Goal: Task Accomplishment & Management: Manage account settings

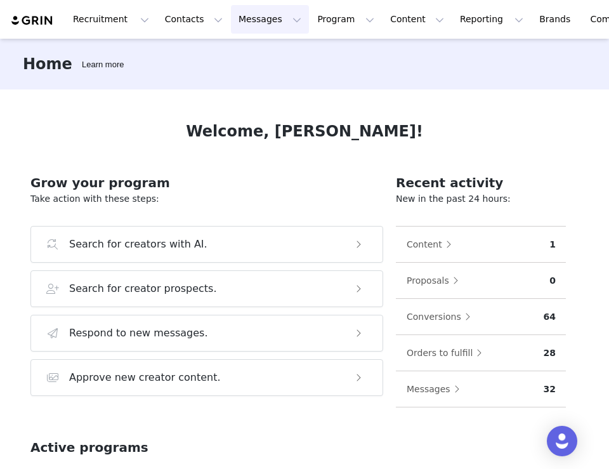
click at [263, 13] on button "Messages Messages" at bounding box center [270, 19] width 78 height 29
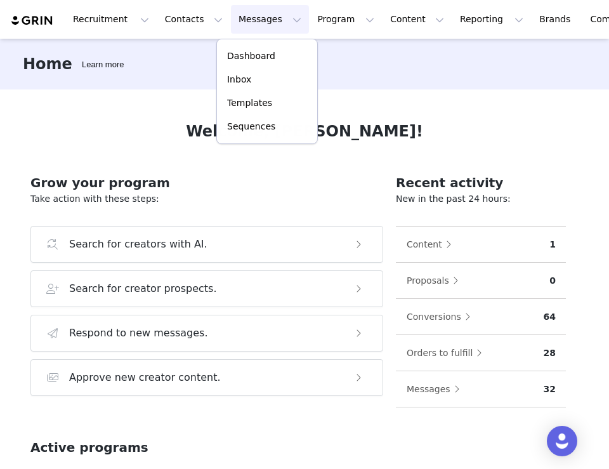
click at [287, 13] on button "Messages Messages" at bounding box center [270, 19] width 78 height 29
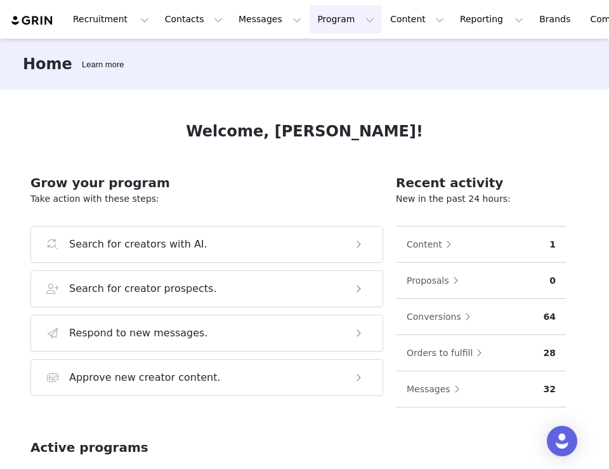
click at [310, 14] on button "Program Program" at bounding box center [346, 19] width 72 height 29
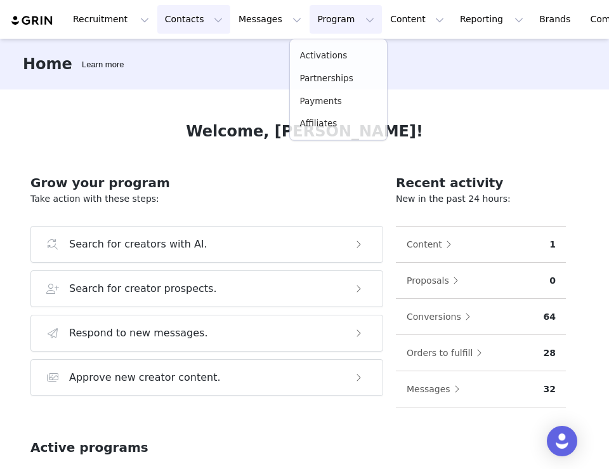
click at [187, 14] on button "Contacts Contacts" at bounding box center [193, 19] width 73 height 29
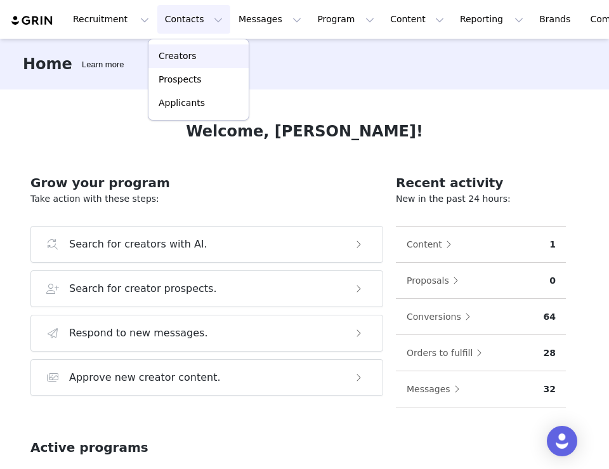
click at [187, 55] on p "Creators" at bounding box center [178, 55] width 38 height 13
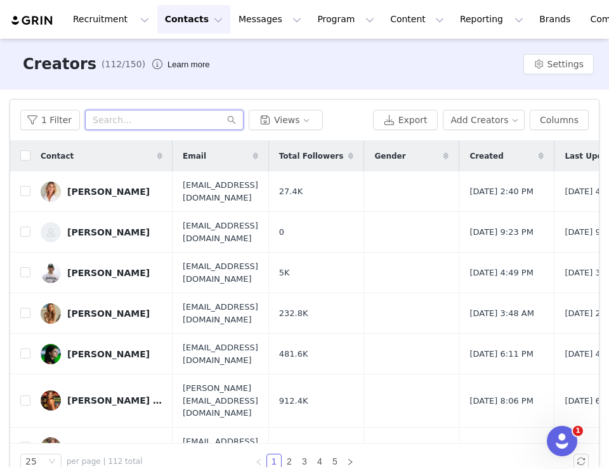
click at [126, 124] on input "text" at bounding box center [164, 120] width 159 height 20
click at [320, 18] on button "Program Program" at bounding box center [346, 19] width 72 height 29
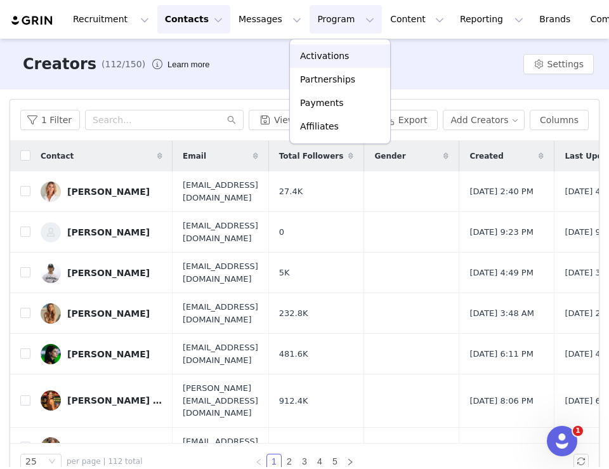
click at [320, 57] on p "Activations" at bounding box center [324, 55] width 49 height 13
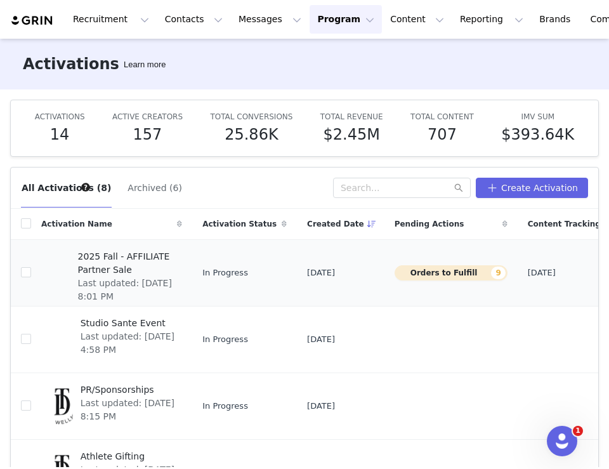
click at [136, 266] on span "2025 Fall - AFFILIATE Partner Sale" at bounding box center [126, 263] width 97 height 27
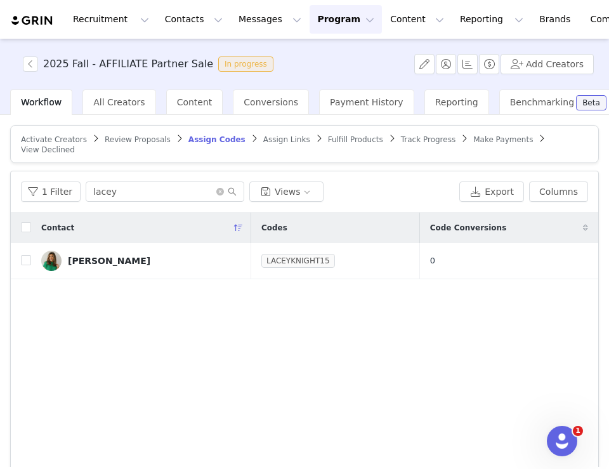
click at [328, 138] on span "Fulfill Products" at bounding box center [355, 139] width 55 height 9
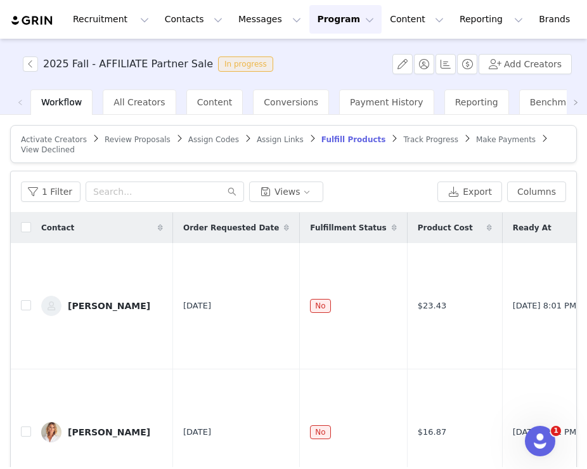
click at [202, 138] on span "Assign Codes" at bounding box center [213, 139] width 51 height 9
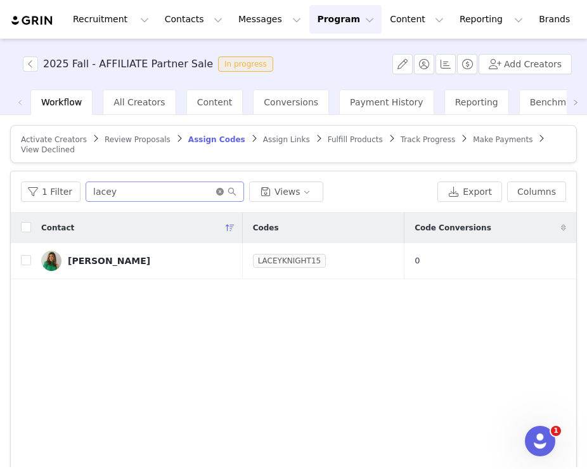
click at [217, 193] on icon "icon: close-circle" at bounding box center [220, 192] width 8 height 8
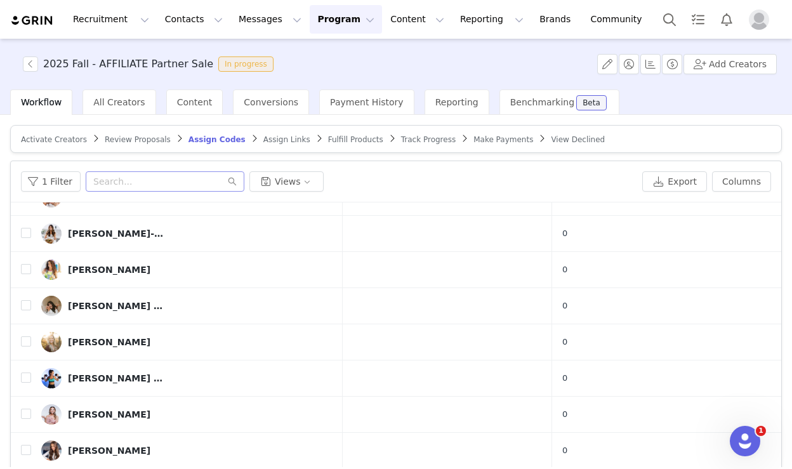
scroll to position [84, 0]
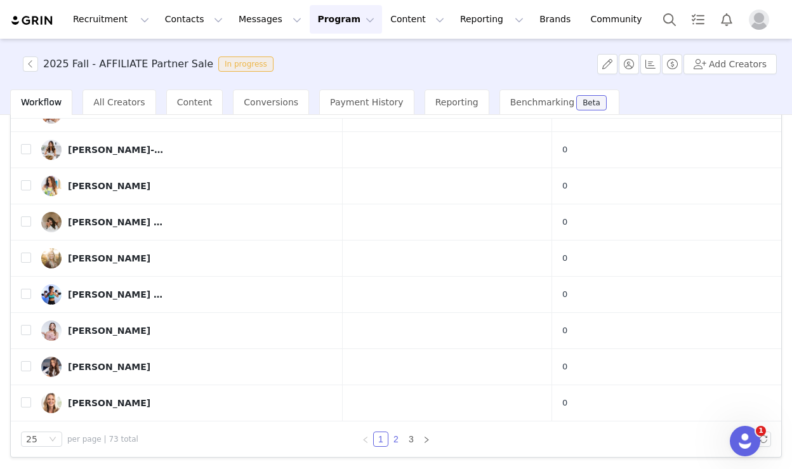
click at [392, 438] on link "2" at bounding box center [396, 439] width 14 height 14
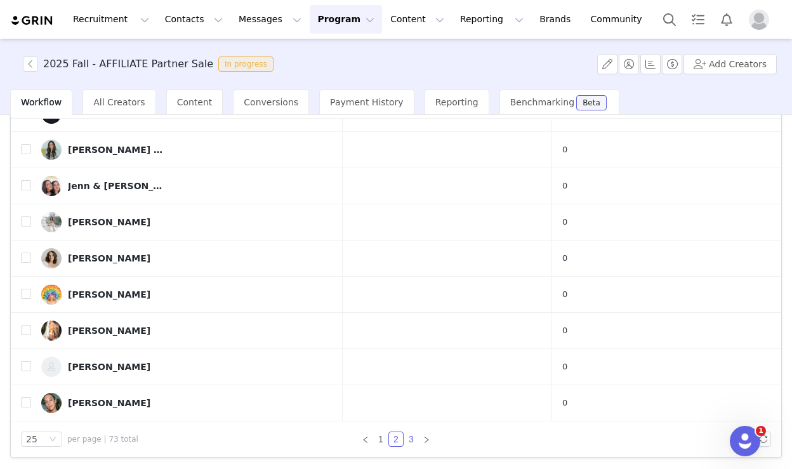
click at [412, 436] on link "3" at bounding box center [411, 439] width 14 height 14
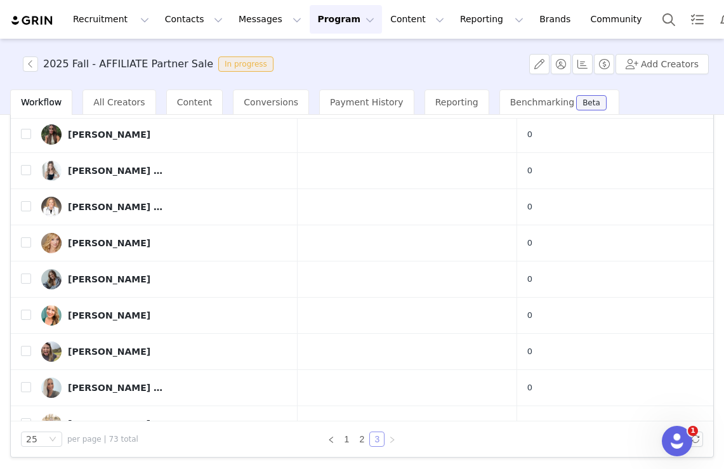
scroll to position [0, 0]
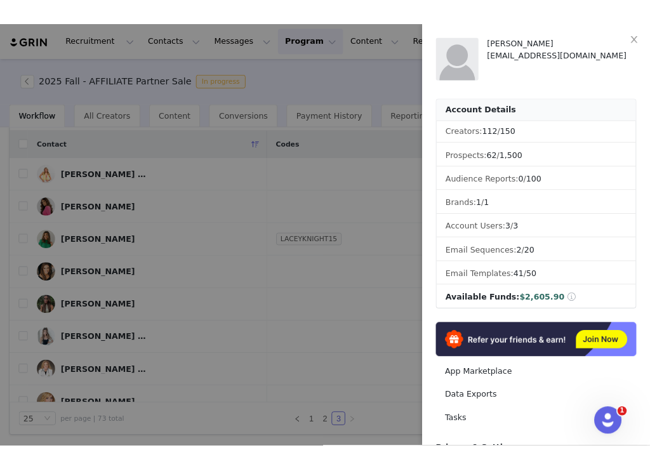
scroll to position [152, 0]
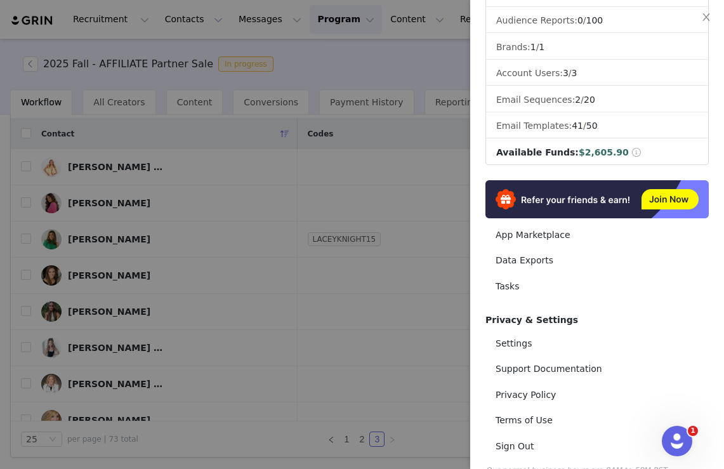
click at [324, 91] on div at bounding box center [362, 234] width 724 height 469
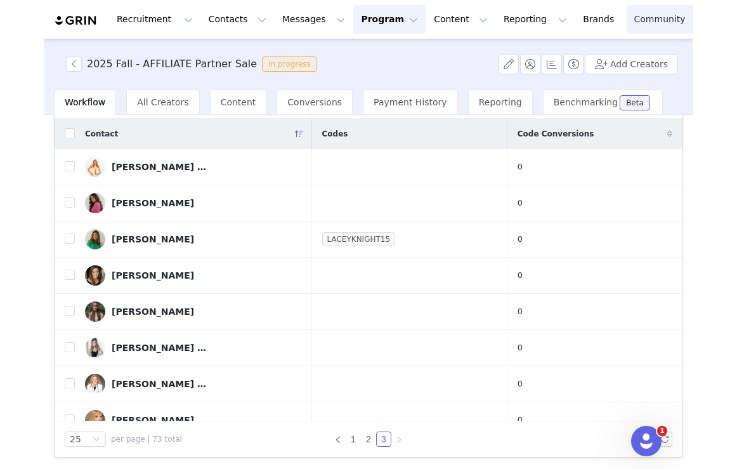
scroll to position [0, 0]
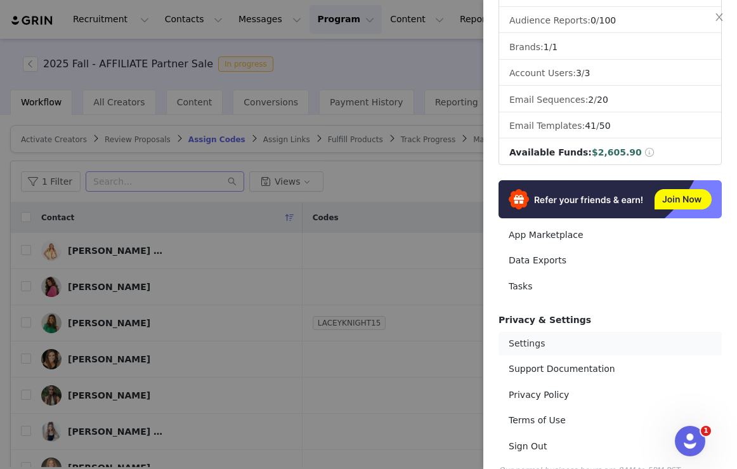
click at [539, 353] on link "Settings" at bounding box center [610, 343] width 223 height 23
select select "UTC"
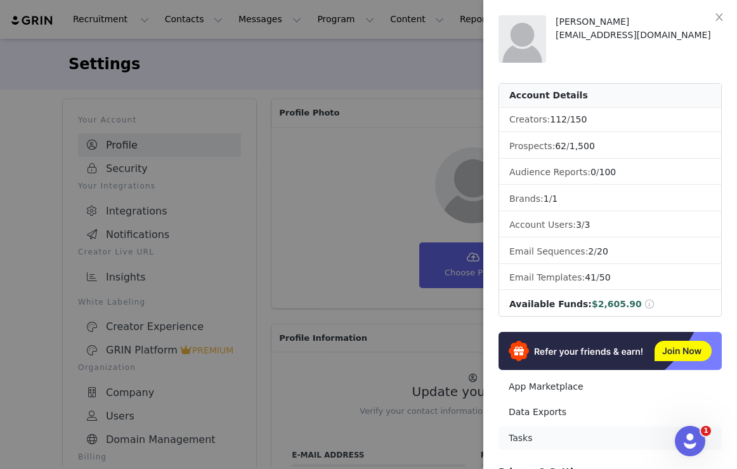
scroll to position [174, 0]
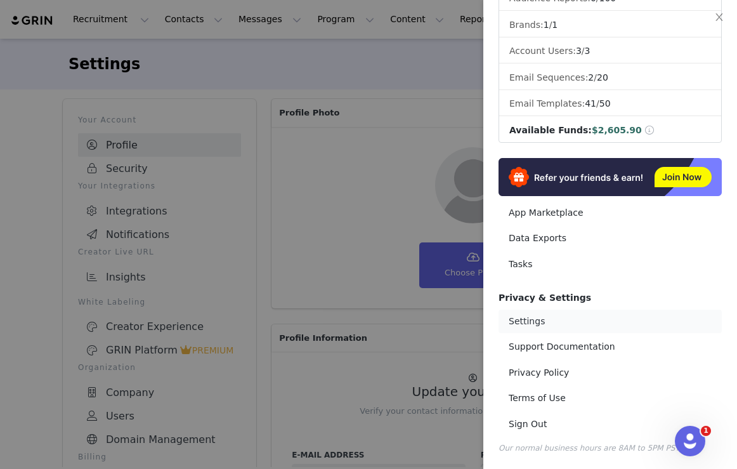
click at [521, 324] on link "Settings" at bounding box center [610, 321] width 223 height 23
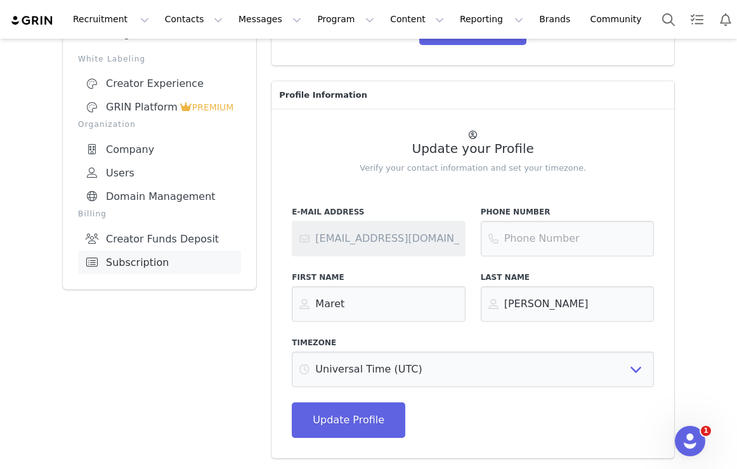
click at [136, 261] on link "Subscription" at bounding box center [159, 262] width 163 height 23
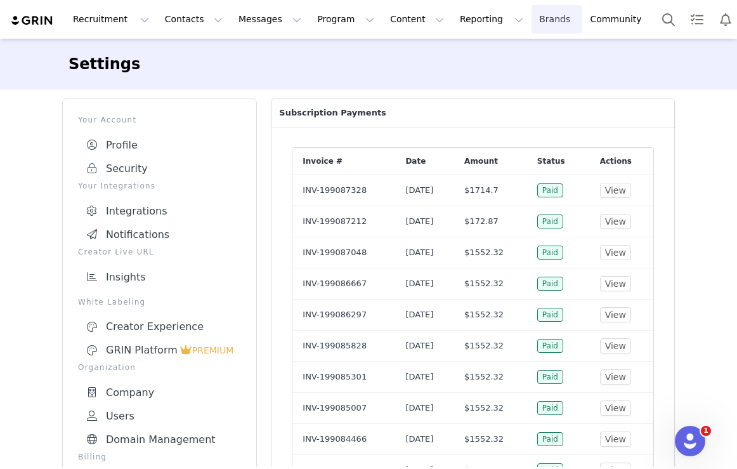
click at [532, 17] on link "Brands Brands" at bounding box center [557, 19] width 50 height 29
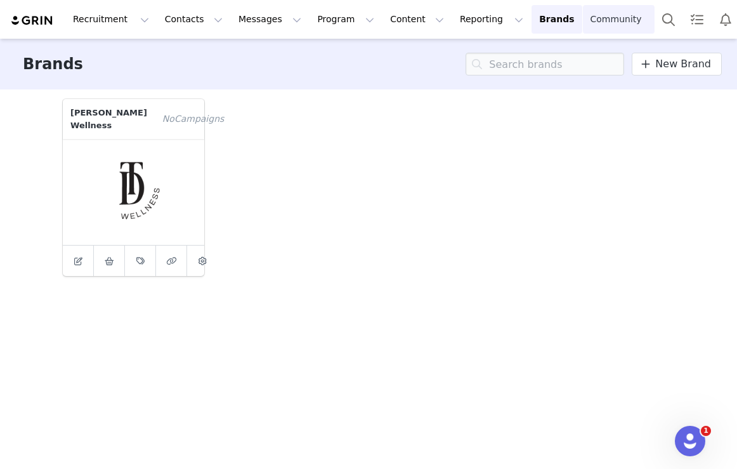
click at [583, 18] on link "Community Community" at bounding box center [619, 19] width 72 height 29
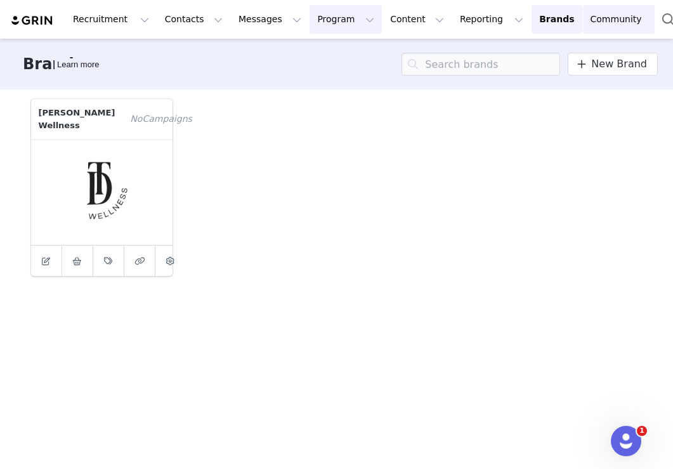
click at [335, 27] on button "Program Program" at bounding box center [346, 19] width 72 height 29
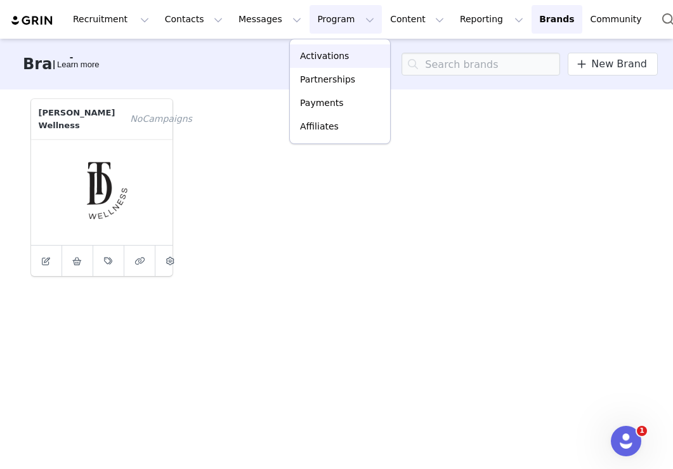
click at [332, 55] on p "Activations" at bounding box center [324, 55] width 49 height 13
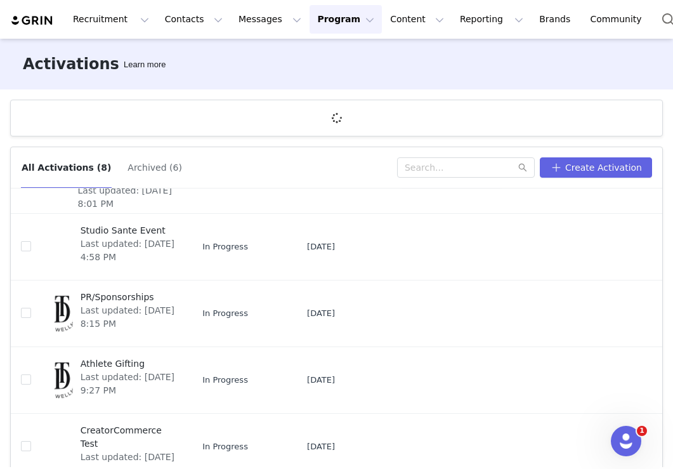
scroll to position [13, 0]
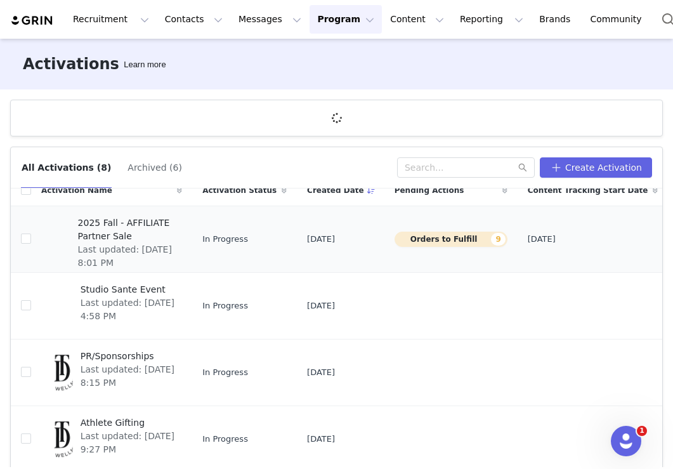
click at [124, 220] on span "2025 Fall - AFFILIATE Partner Sale" at bounding box center [126, 229] width 97 height 27
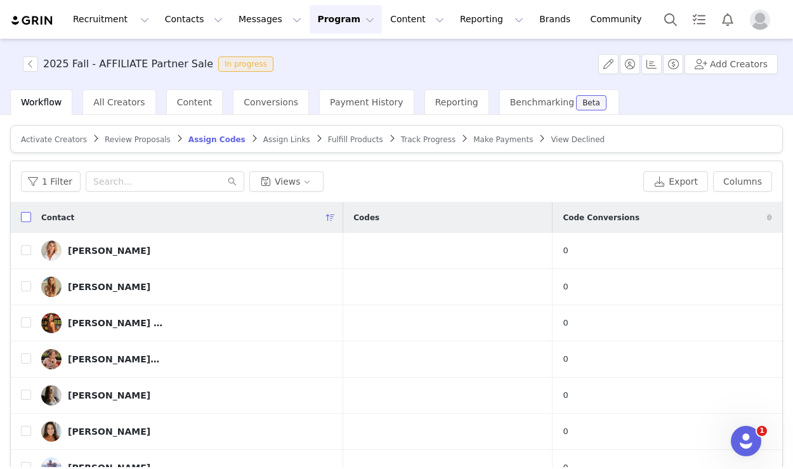
click at [25, 221] on input "checkbox" at bounding box center [26, 217] width 10 height 10
checkbox input "true"
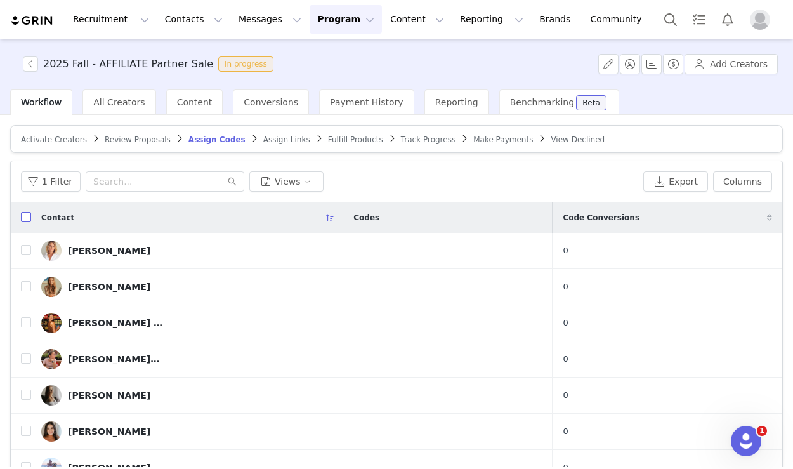
checkbox input "true"
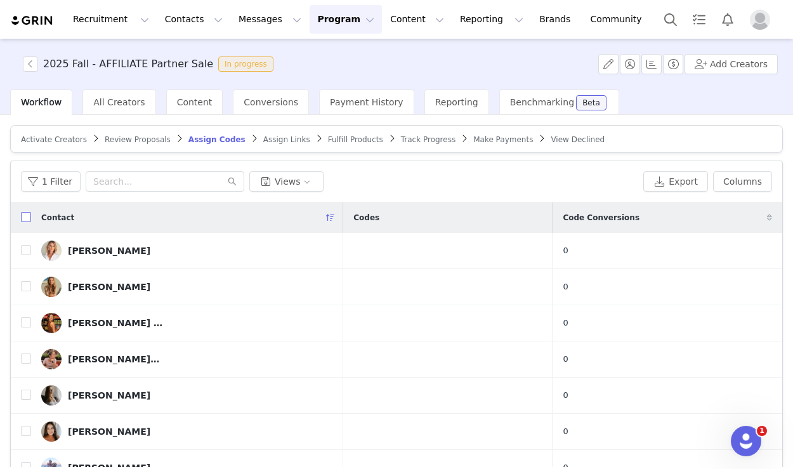
checkbox input "true"
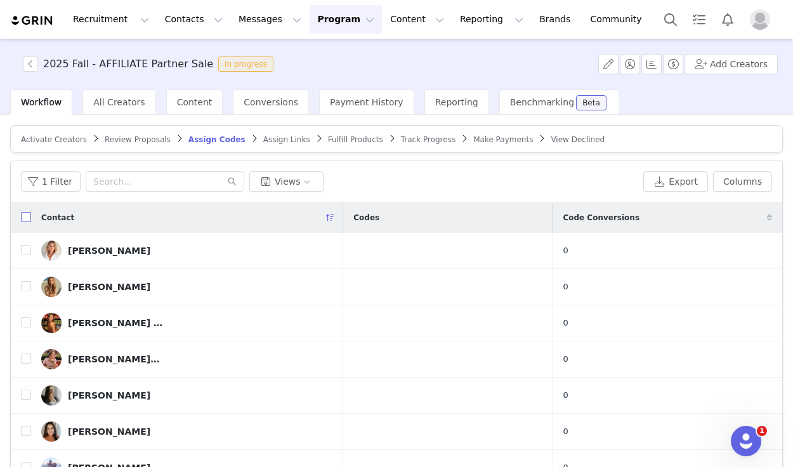
checkbox input "true"
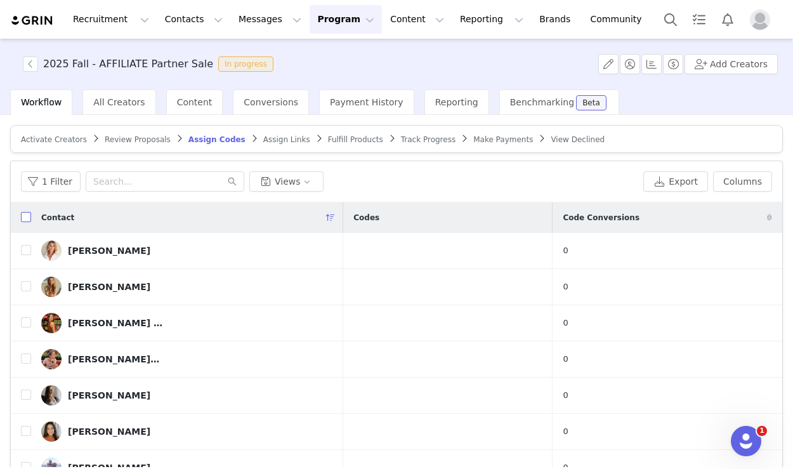
checkbox input "true"
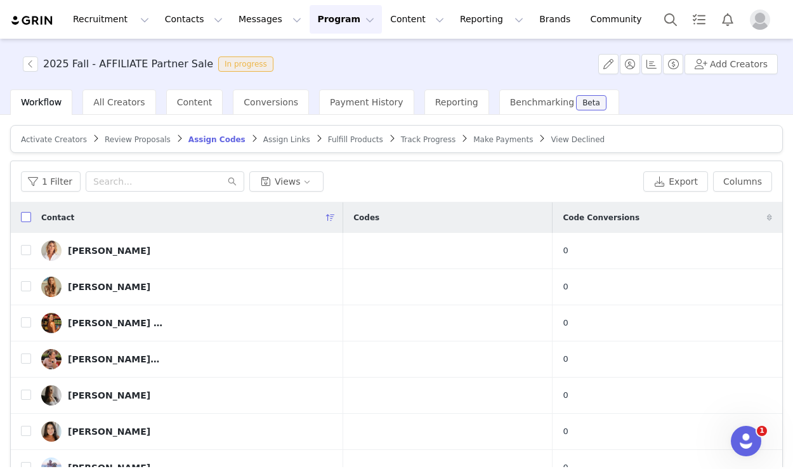
checkbox input "true"
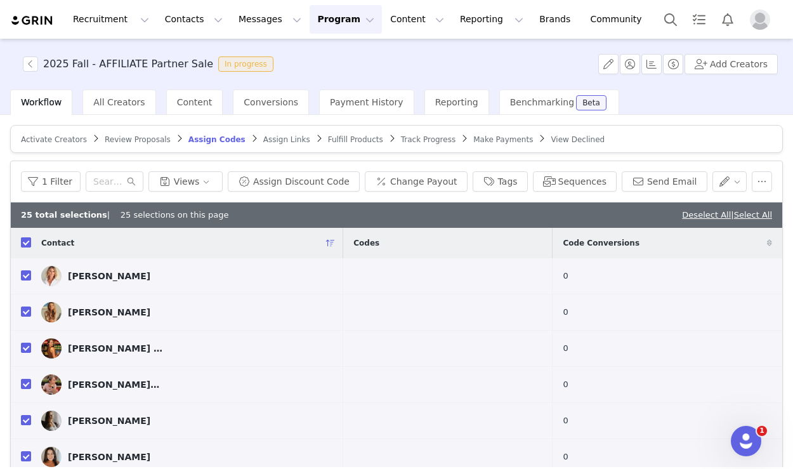
click at [23, 246] on input "checkbox" at bounding box center [26, 242] width 10 height 10
checkbox input "false"
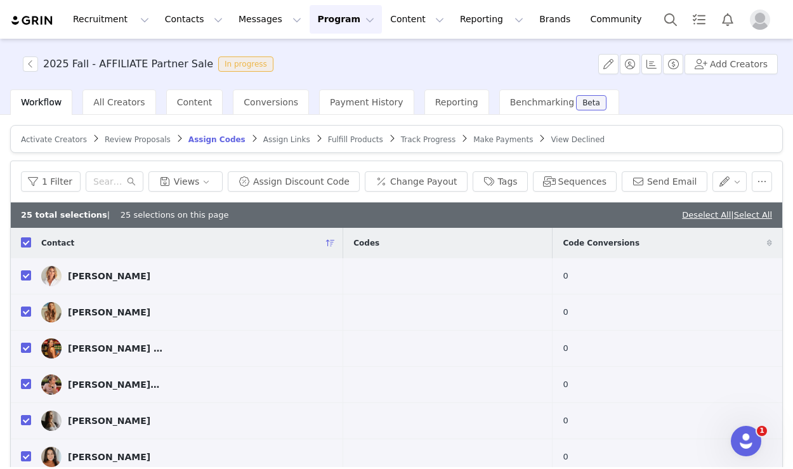
checkbox input "false"
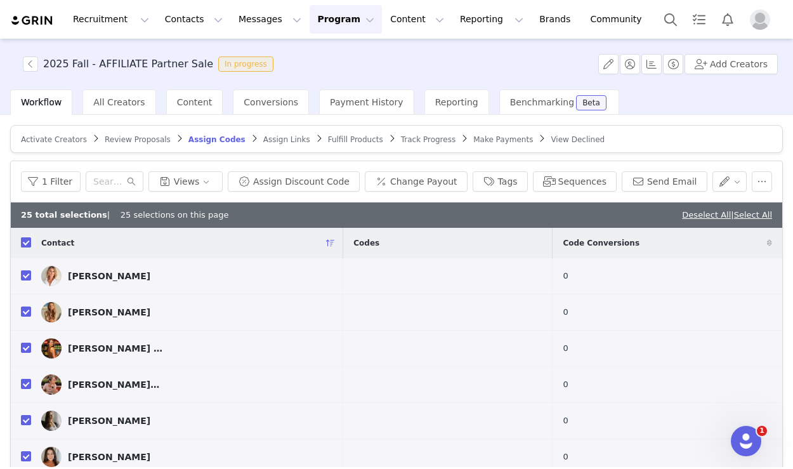
checkbox input "false"
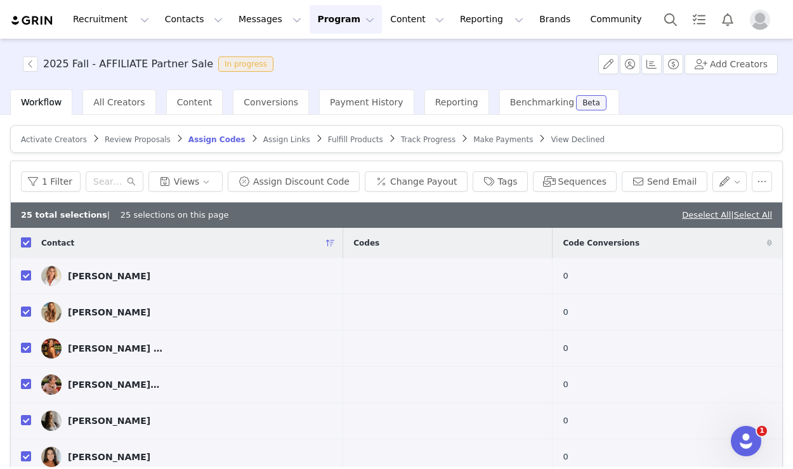
checkbox input "false"
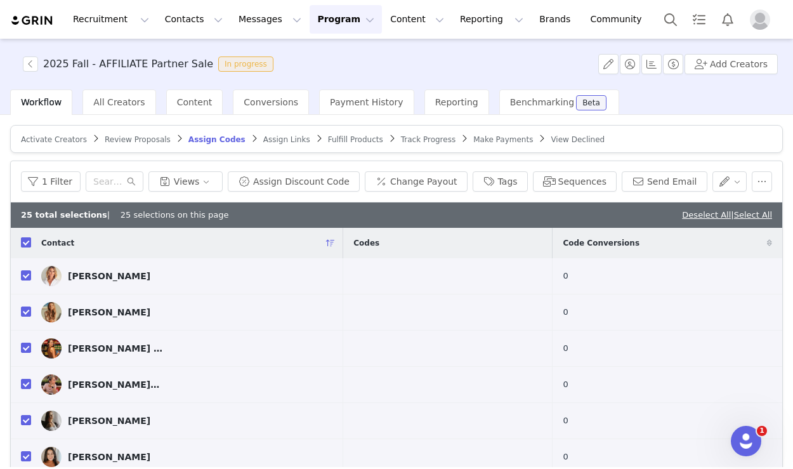
checkbox input "false"
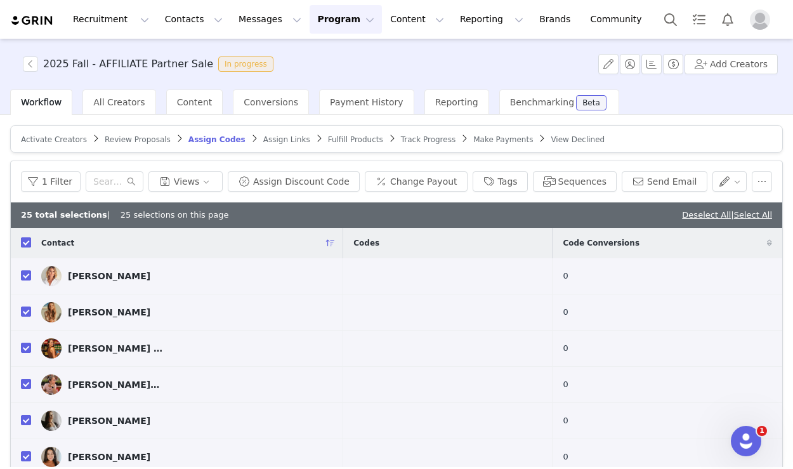
checkbox input "false"
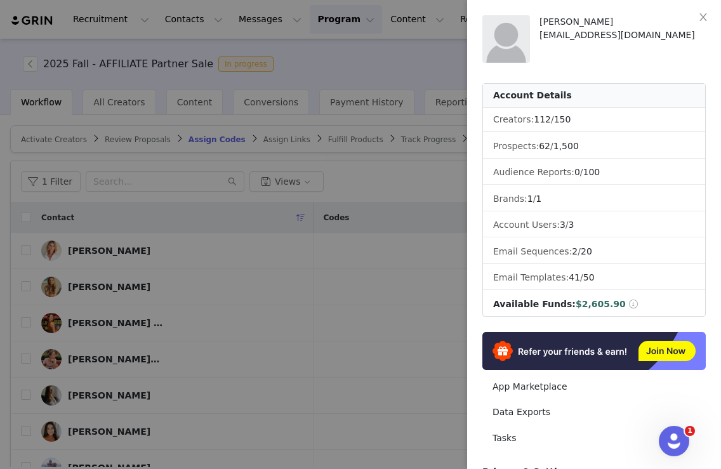
click at [406, 206] on div at bounding box center [360, 234] width 721 height 469
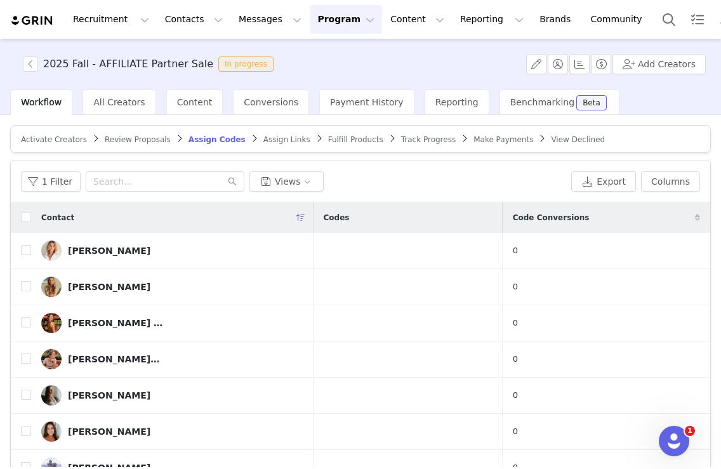
click at [336, 18] on button "Program Program" at bounding box center [346, 19] width 72 height 29
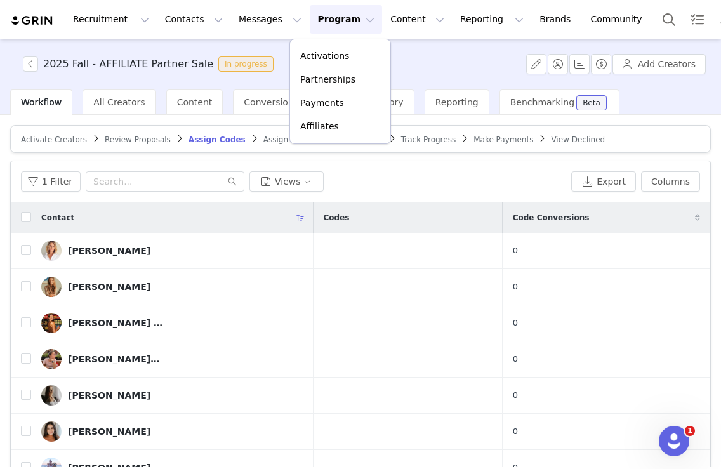
click at [336, 29] on button "Program Program" at bounding box center [346, 19] width 72 height 29
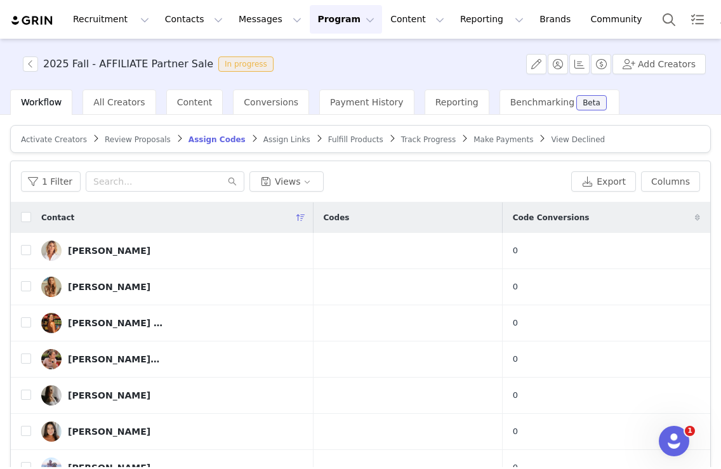
click at [336, 29] on button "Program Program" at bounding box center [346, 19] width 72 height 29
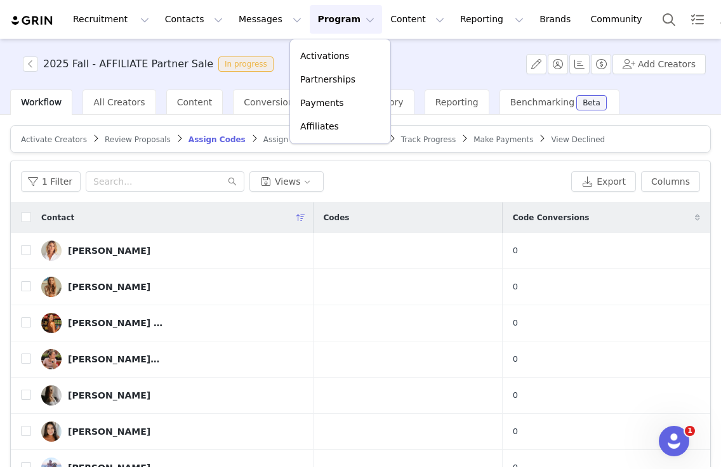
click at [457, 63] on div "2025 Fall - AFFILIATE Partner Sale In progress Add Creators" at bounding box center [360, 64] width 721 height 51
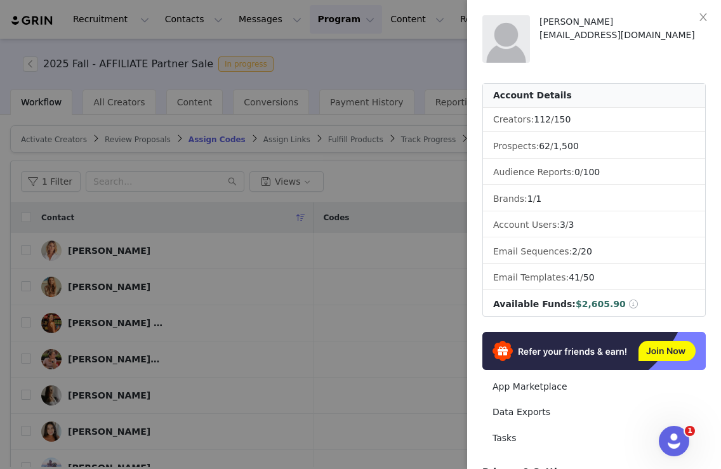
click at [358, 52] on div at bounding box center [360, 234] width 721 height 469
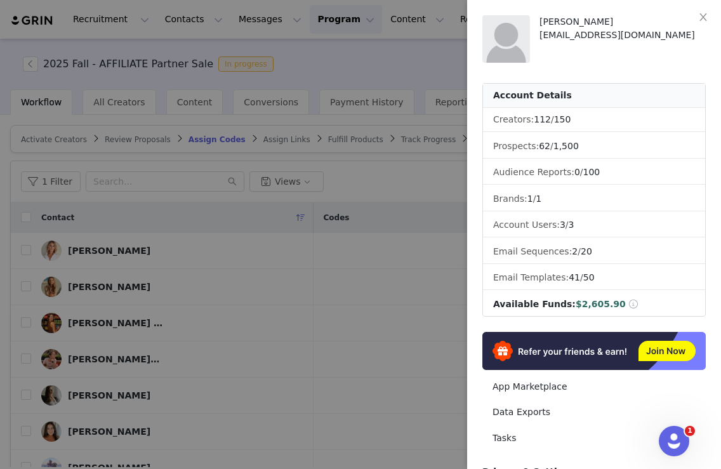
scroll to position [174, 0]
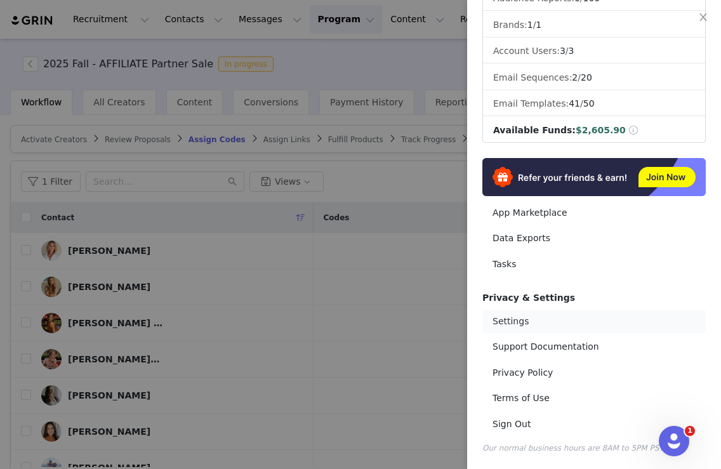
click at [542, 329] on link "Settings" at bounding box center [593, 321] width 223 height 23
select select "UTC"
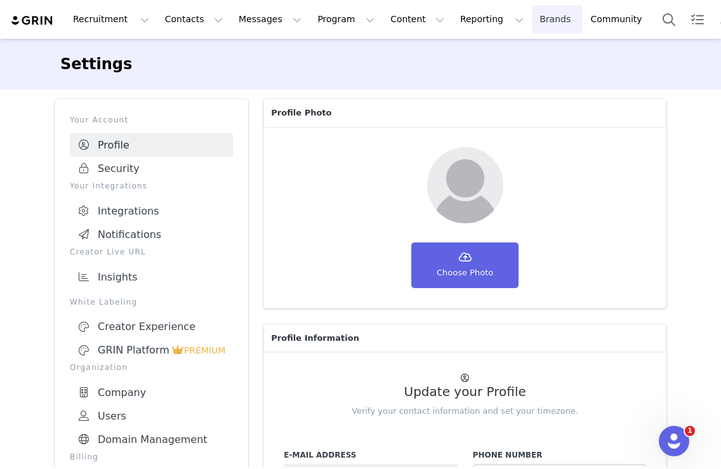
click at [532, 26] on link "Brands Brands" at bounding box center [557, 19] width 50 height 29
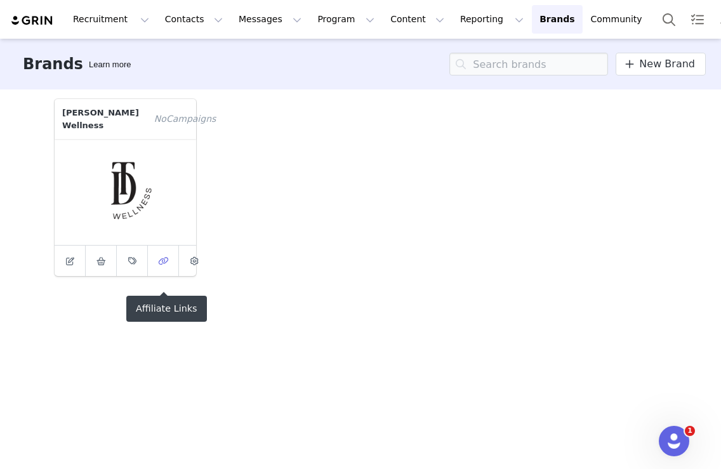
click at [159, 265] on link at bounding box center [163, 261] width 31 height 30
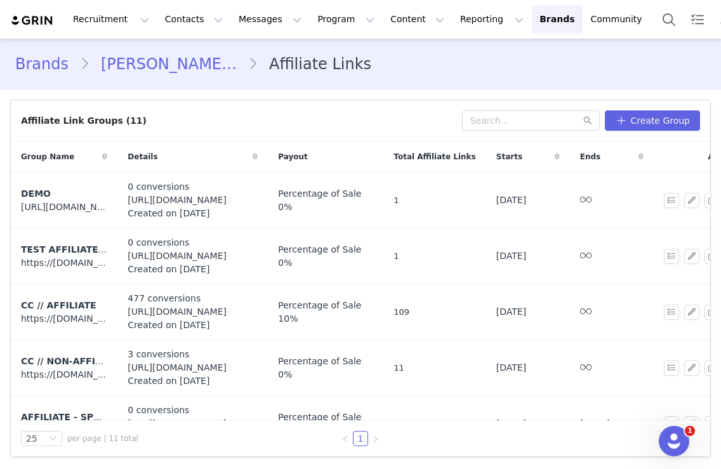
click at [190, 56] on link "[PERSON_NAME] Wellness" at bounding box center [168, 64] width 159 height 23
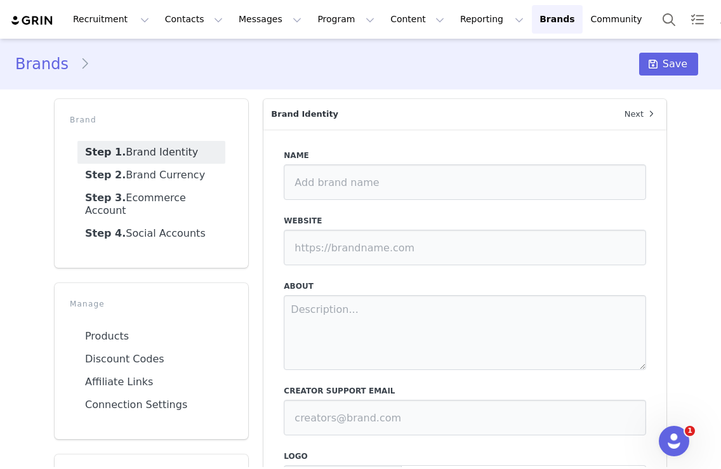
type input "[PERSON_NAME] Wellness"
type input "[URL][DOMAIN_NAME]"
type input "[EMAIL_ADDRESS][DOMAIN_NAME]"
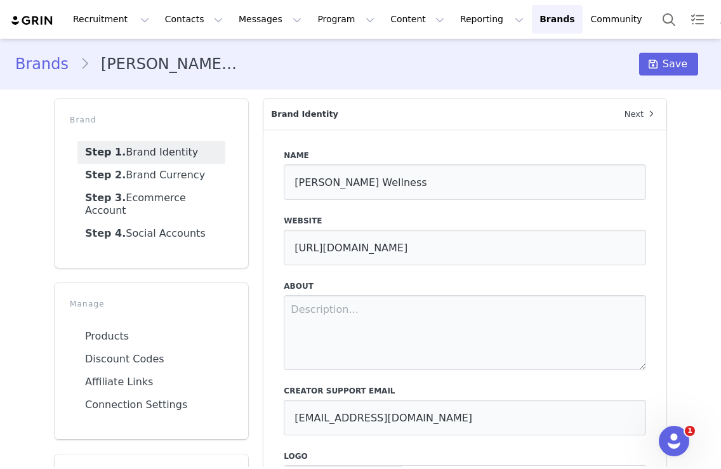
click at [53, 54] on link "Brands" at bounding box center [47, 64] width 65 height 23
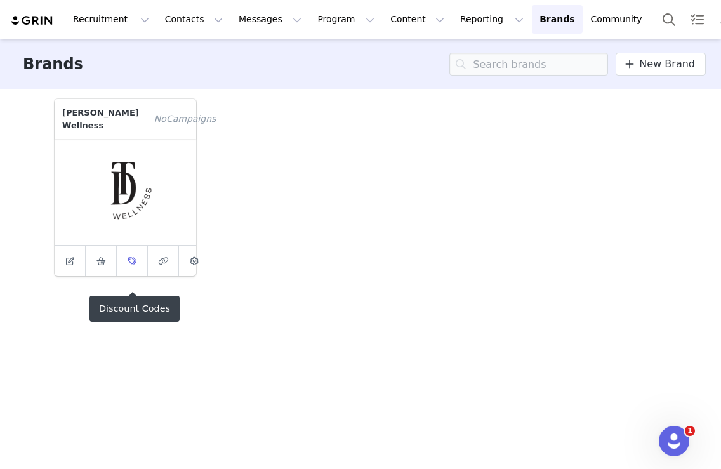
click at [117, 276] on link at bounding box center [132, 261] width 31 height 30
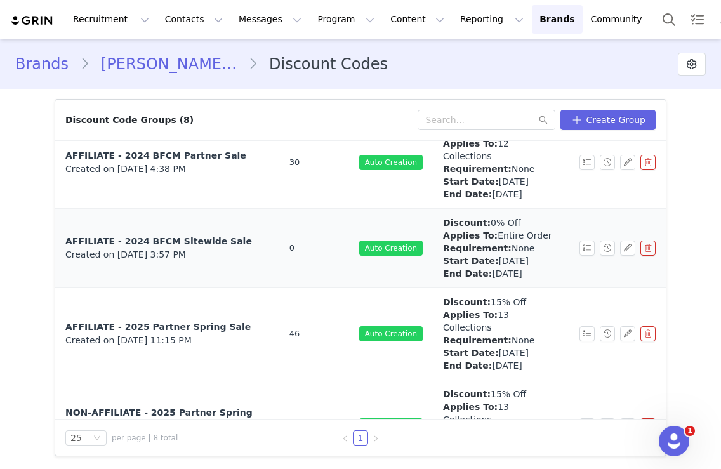
scroll to position [213, 0]
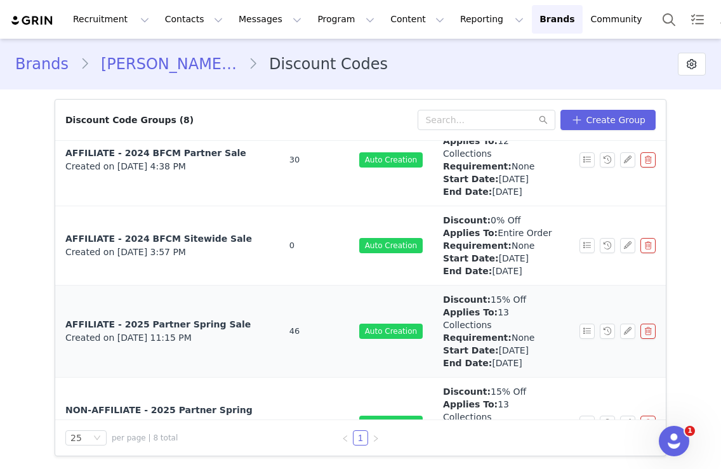
click at [192, 331] on span "Created on [DATE] 11:15 PM" at bounding box center [128, 337] width 126 height 13
click at [226, 294] on td "AFFILIATE - 2025 Partner Spring Sale Created on [DATE] 11:15 PM" at bounding box center [167, 331] width 224 height 92
click at [588, 324] on button "button" at bounding box center [586, 331] width 15 height 15
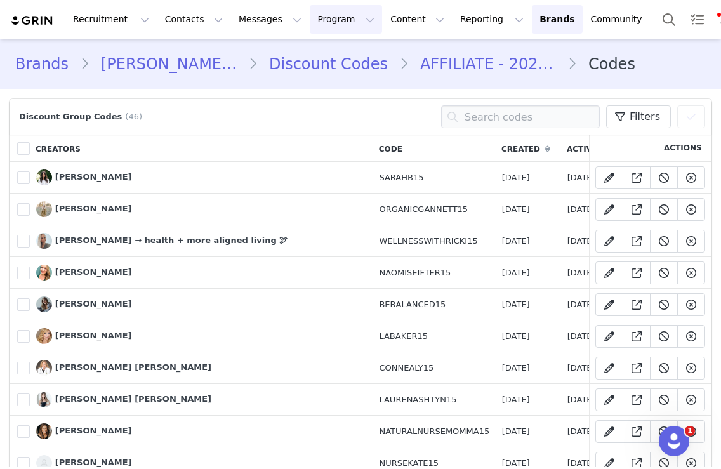
click at [322, 19] on button "Program Program" at bounding box center [346, 19] width 72 height 29
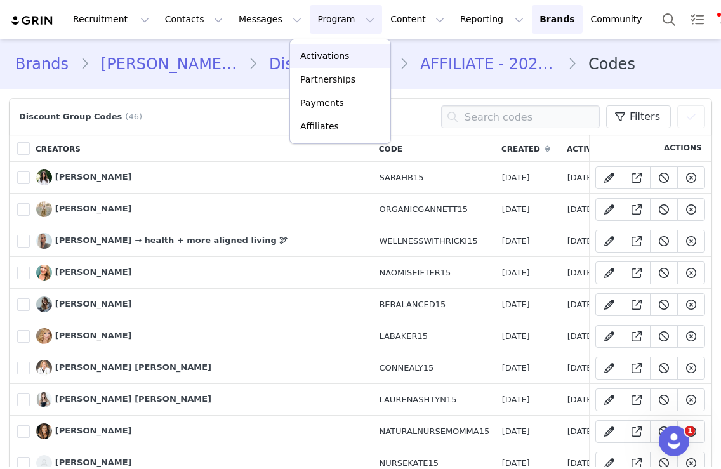
click at [317, 54] on p "Activations" at bounding box center [324, 55] width 49 height 13
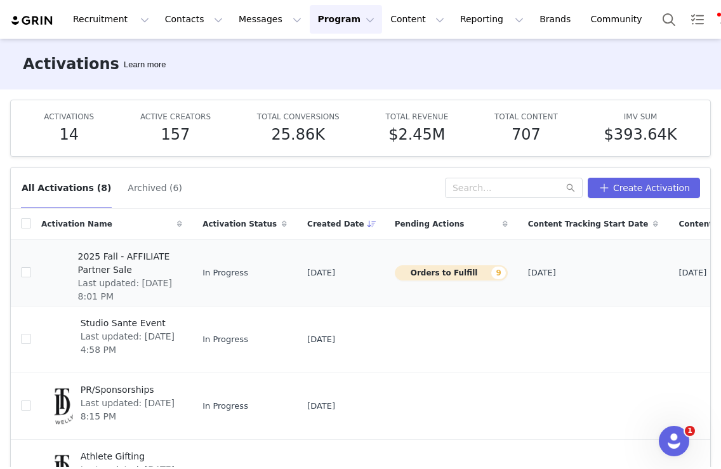
scroll to position [23, 0]
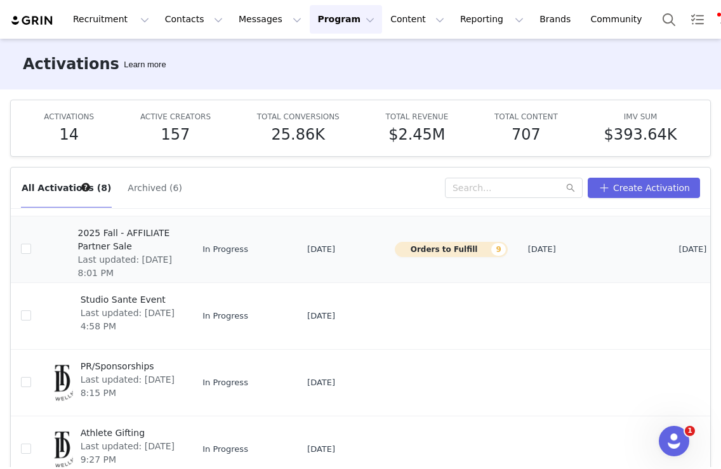
click at [151, 239] on span "2025 Fall - AFFILIATE Partner Sale" at bounding box center [126, 239] width 97 height 27
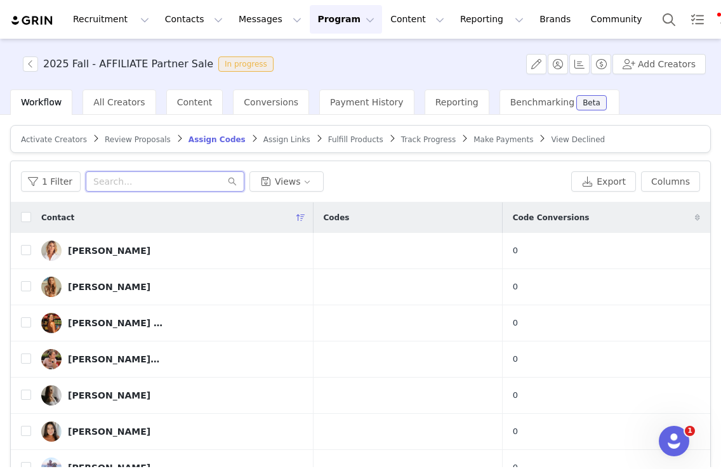
click at [135, 183] on input "text" at bounding box center [165, 181] width 159 height 20
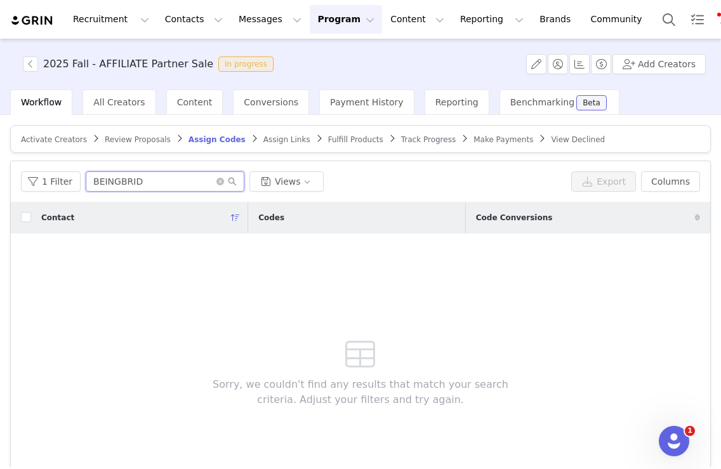
click at [136, 183] on input "BEINGBRID" at bounding box center [165, 181] width 159 height 20
type input "R"
type input "[PERSON_NAME]"
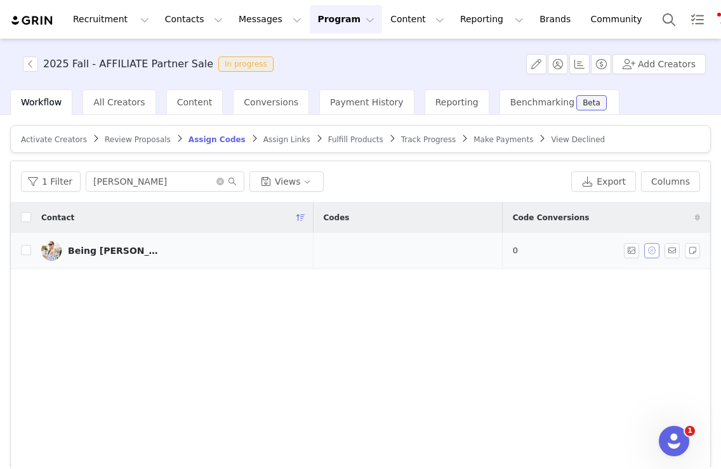
click at [608, 247] on button "button" at bounding box center [651, 250] width 15 height 15
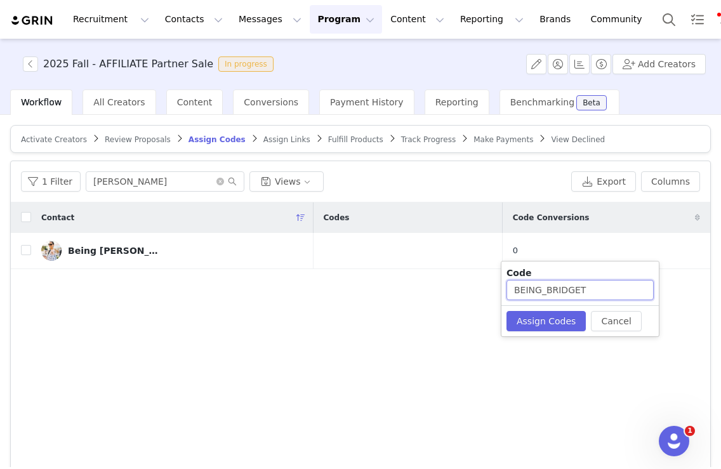
click at [594, 286] on input "BEING_BRIDGET" at bounding box center [579, 290] width 147 height 20
click at [547, 292] on input "BEING_BRIDGET" at bounding box center [579, 290] width 147 height 20
click at [587, 287] on input "BEINGBRIDGET" at bounding box center [579, 290] width 147 height 20
click at [582, 289] on input "BEINGBRIDGET1" at bounding box center [579, 290] width 147 height 20
click at [601, 294] on input "BEINGBRIDGET15" at bounding box center [579, 290] width 147 height 20
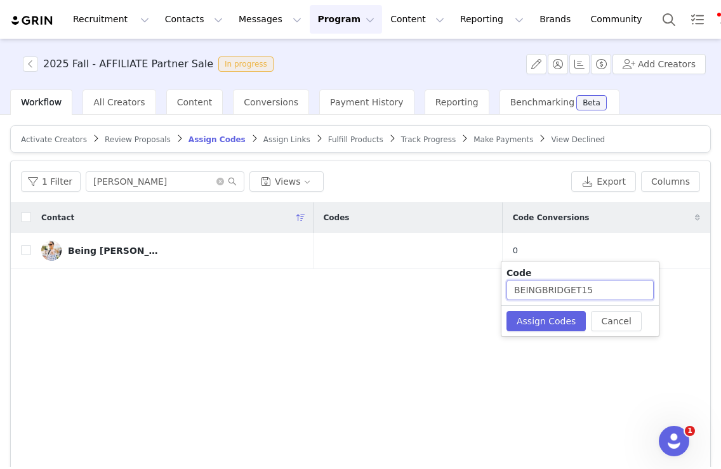
click at [601, 294] on input "BEINGBRIDGET15" at bounding box center [579, 290] width 147 height 20
click at [608, 294] on input "BEINGBRIDGET15" at bounding box center [579, 290] width 147 height 20
type input "BEINGBRIDGET15"
click at [551, 317] on button "Assign Codes" at bounding box center [545, 321] width 79 height 20
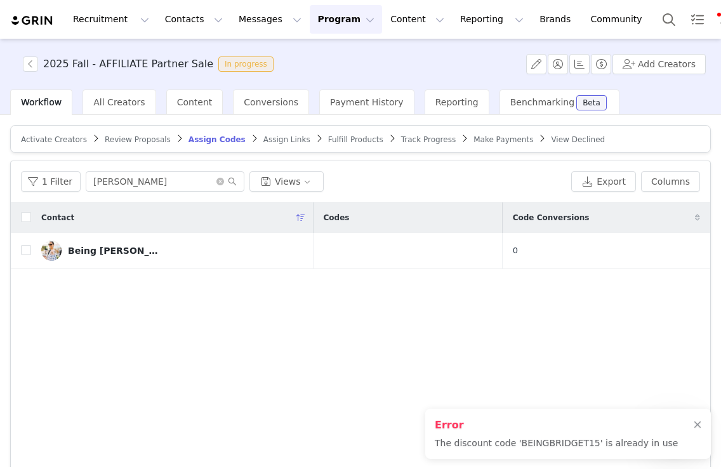
click at [608, 336] on div "Contact Codes Code Conversions Being [PERSON_NAME] 0" at bounding box center [360, 353] width 699 height 303
click at [608, 421] on div at bounding box center [697, 425] width 8 height 10
click at [608, 8] on div at bounding box center [718, 19] width 126 height 29
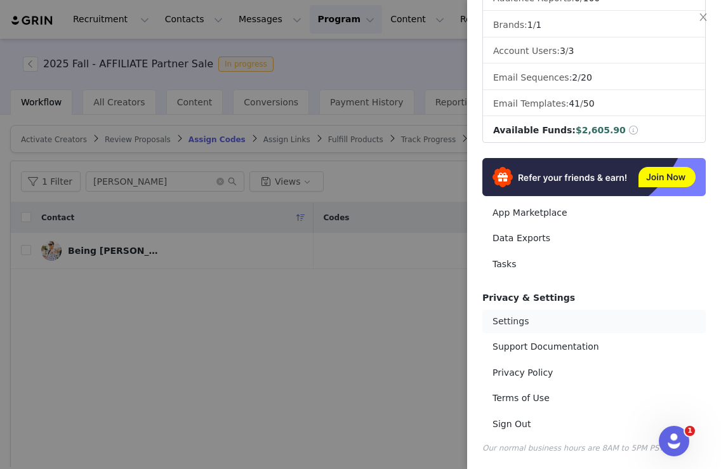
click at [532, 326] on link "Settings" at bounding box center [593, 321] width 223 height 23
select select "UTC"
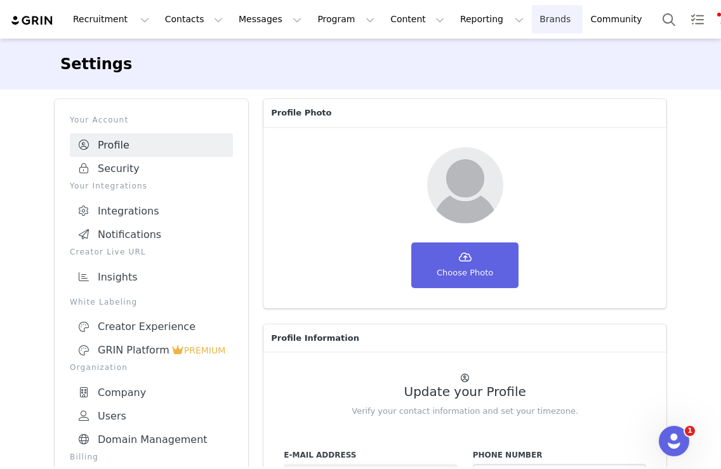
click at [533, 13] on link "Brands Brands" at bounding box center [557, 19] width 50 height 29
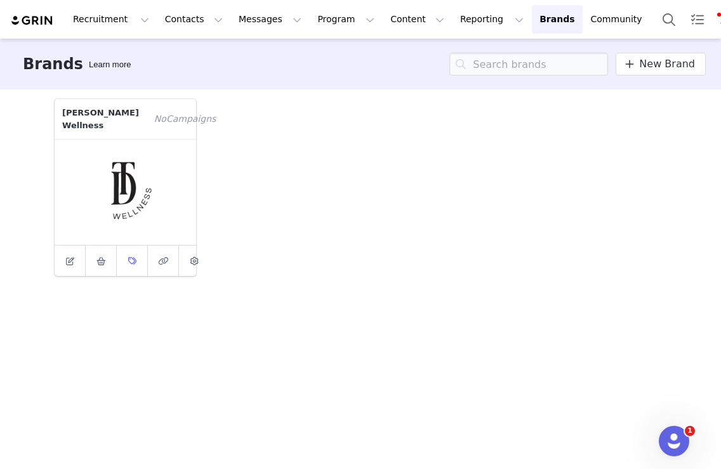
click at [136, 268] on span at bounding box center [131, 260] width 15 height 15
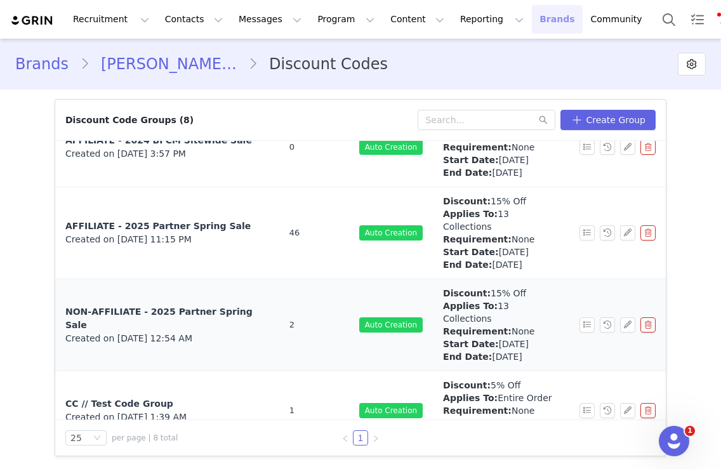
scroll to position [309, 0]
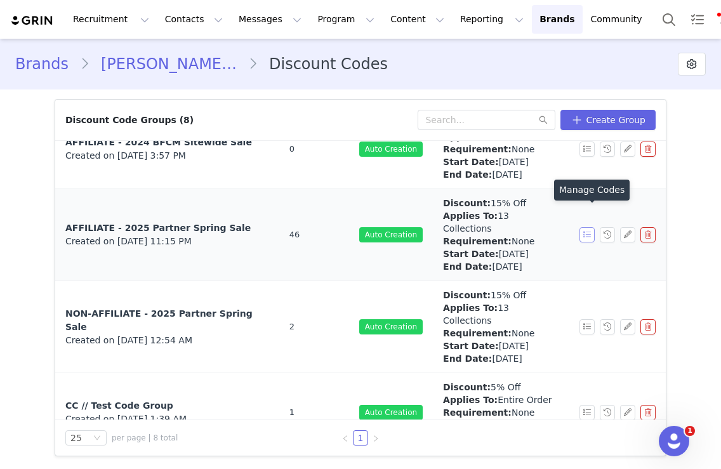
click at [584, 227] on button "button" at bounding box center [586, 234] width 15 height 15
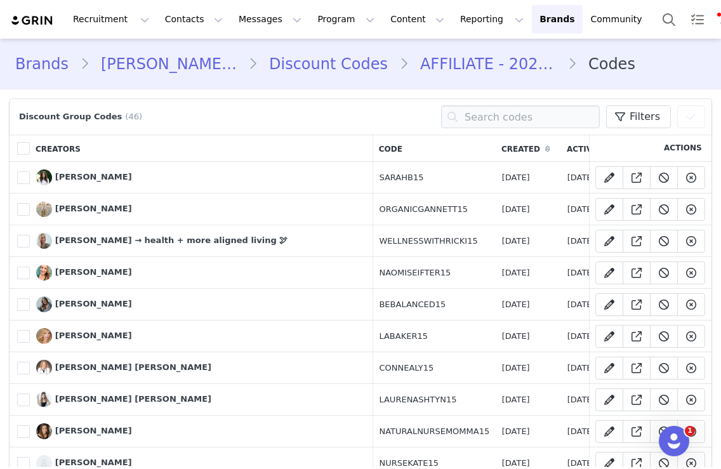
scroll to position [1203, 0]
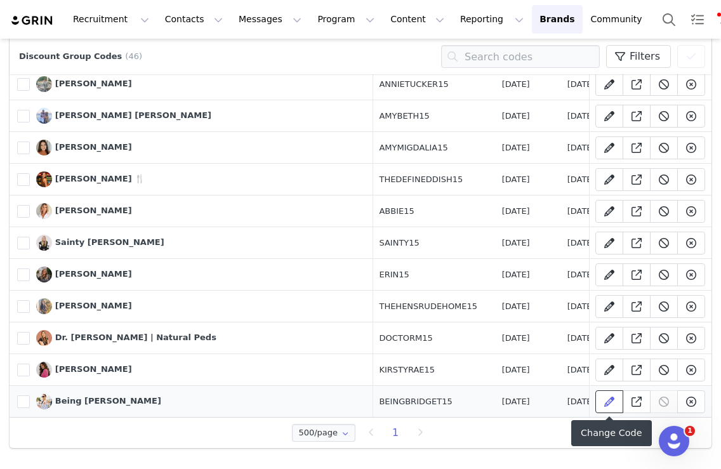
click at [608, 403] on icon at bounding box center [609, 401] width 10 height 10
type input "BEINGBRIDGET15"
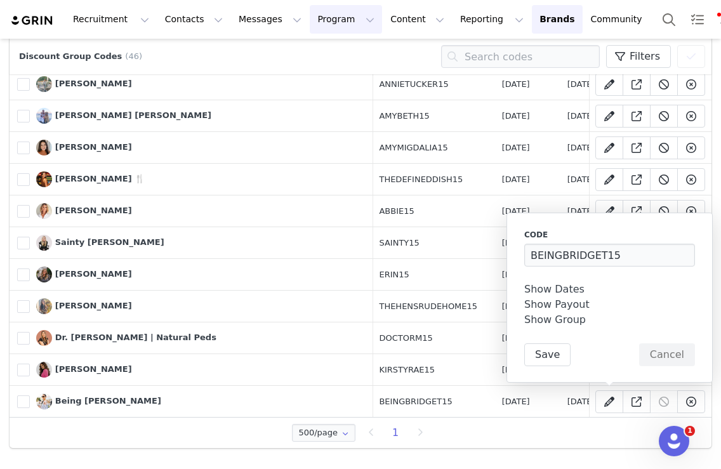
click at [310, 27] on button "Program Program" at bounding box center [346, 19] width 72 height 29
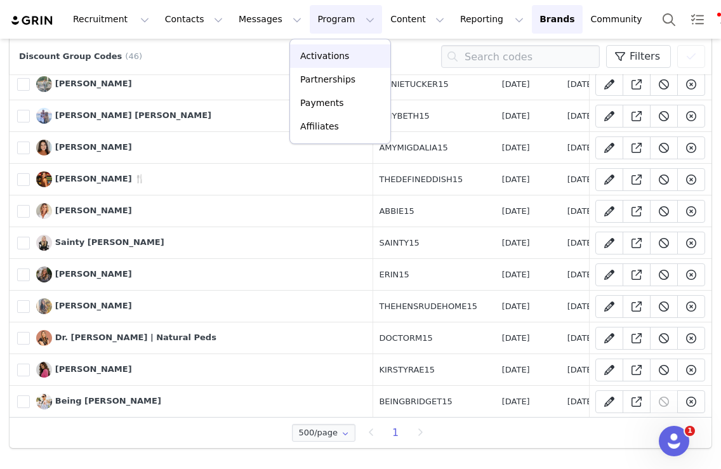
click at [298, 53] on div "Activations" at bounding box center [340, 55] width 85 height 13
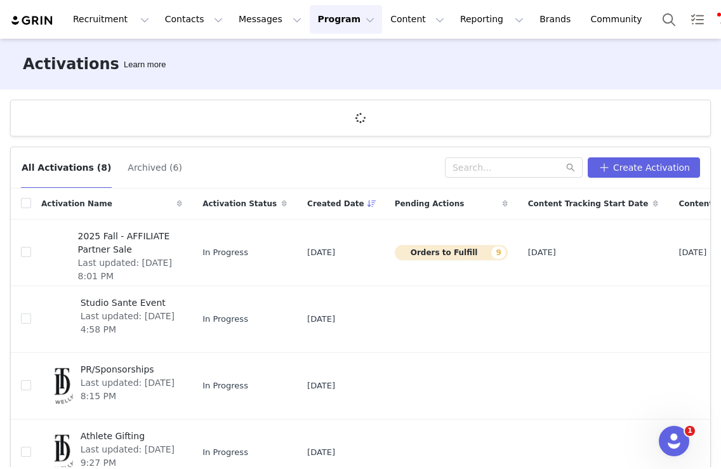
click at [148, 169] on button "Archived (6)" at bounding box center [155, 167] width 56 height 20
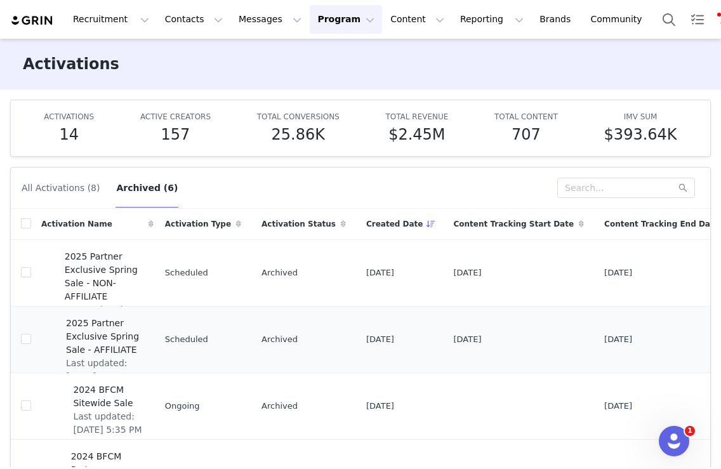
scroll to position [0, 124]
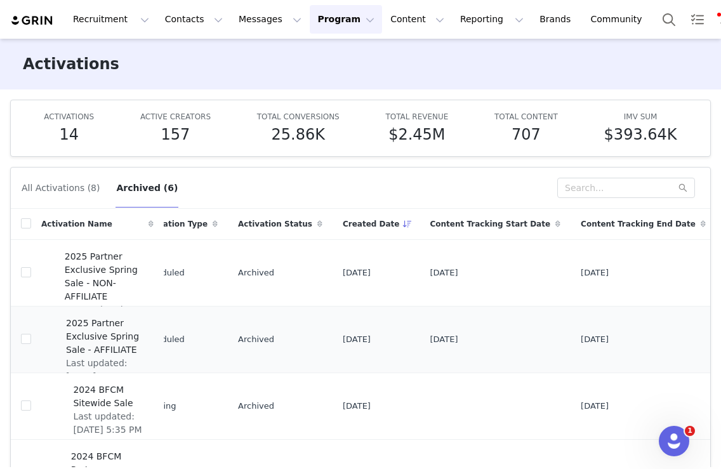
click at [110, 329] on span "2025 Partner Exclusive Spring Sale - AFFILIATE" at bounding box center [106, 337] width 80 height 40
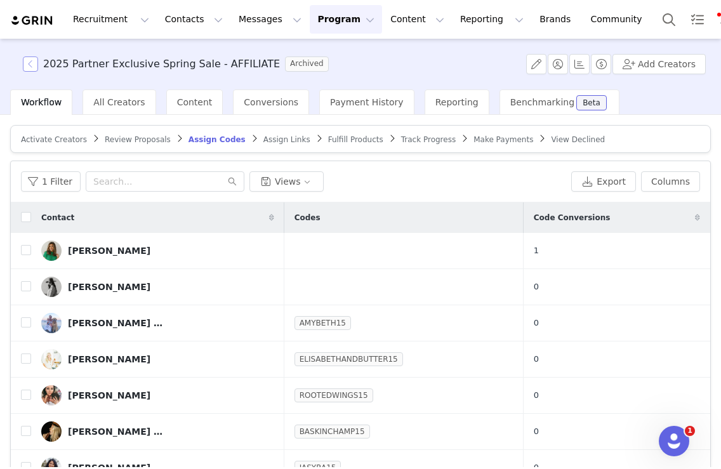
click at [30, 63] on button "button" at bounding box center [30, 63] width 15 height 15
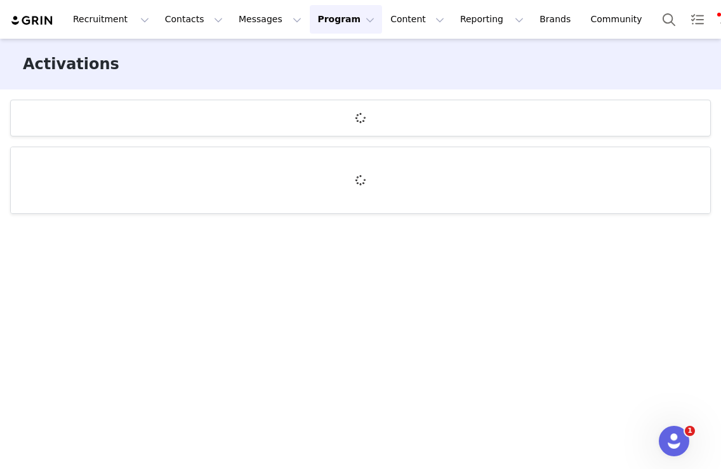
click at [328, 25] on button "Program Program" at bounding box center [346, 19] width 72 height 29
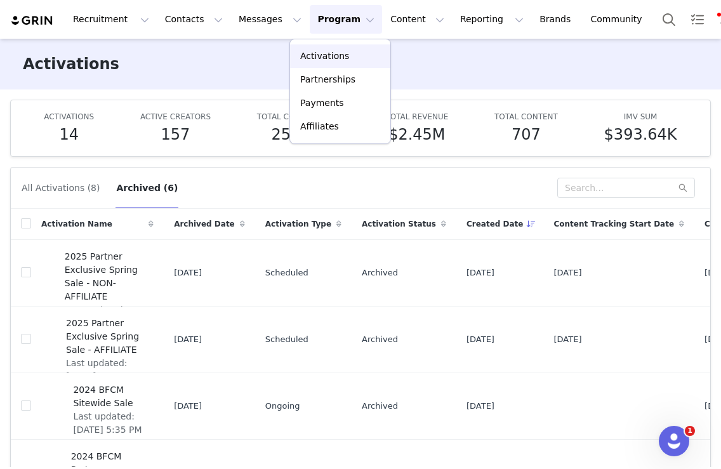
click at [325, 62] on p "Activations" at bounding box center [324, 55] width 49 height 13
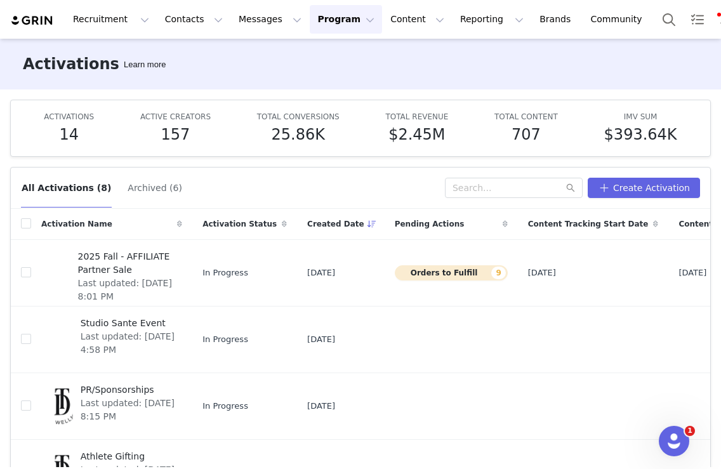
click at [140, 184] on button "Archived (6)" at bounding box center [155, 188] width 56 height 20
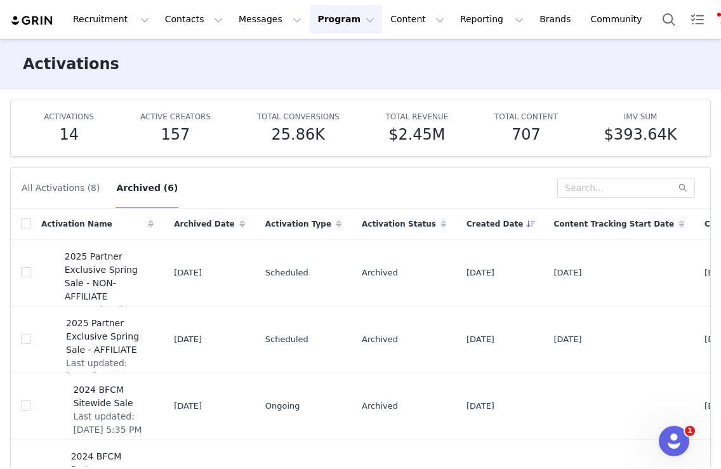
click at [69, 185] on button "All Activations (8)" at bounding box center [60, 188] width 79 height 20
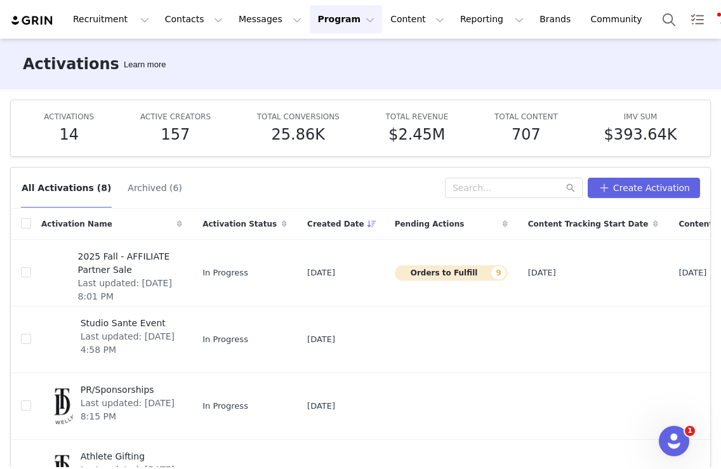
click at [147, 188] on button "Archived (6)" at bounding box center [155, 188] width 56 height 20
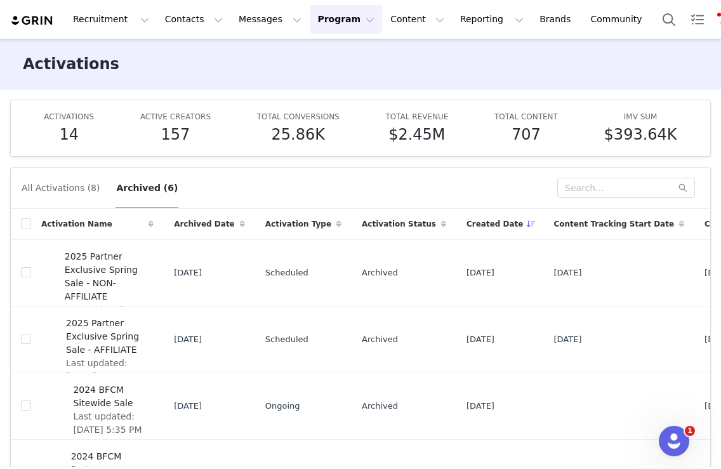
click at [62, 185] on button "All Activations (8)" at bounding box center [60, 188] width 79 height 20
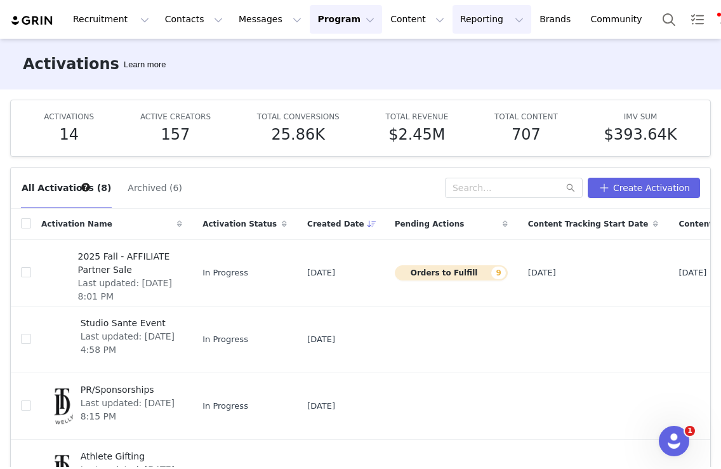
click at [469, 18] on button "Reporting Reporting" at bounding box center [491, 19] width 79 height 29
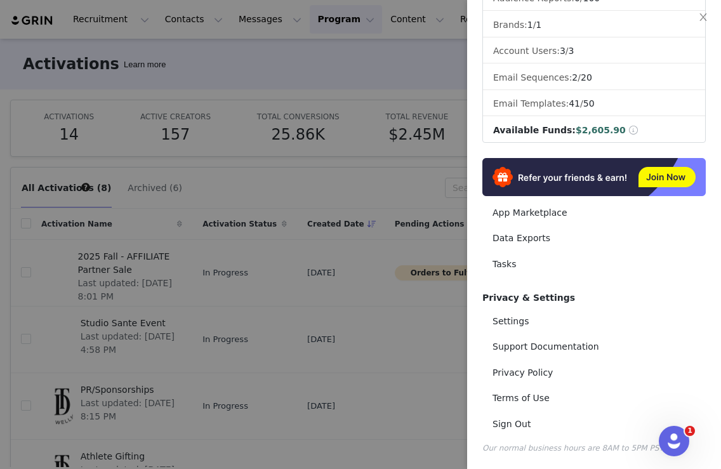
click at [358, 59] on div at bounding box center [360, 234] width 721 height 469
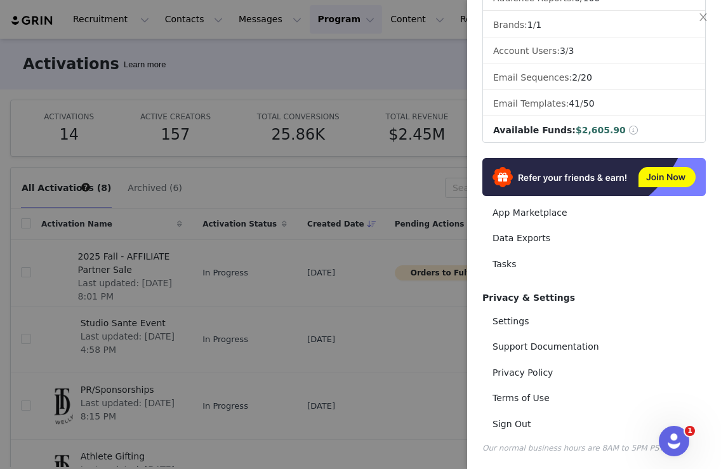
click at [381, 77] on div at bounding box center [360, 234] width 721 height 469
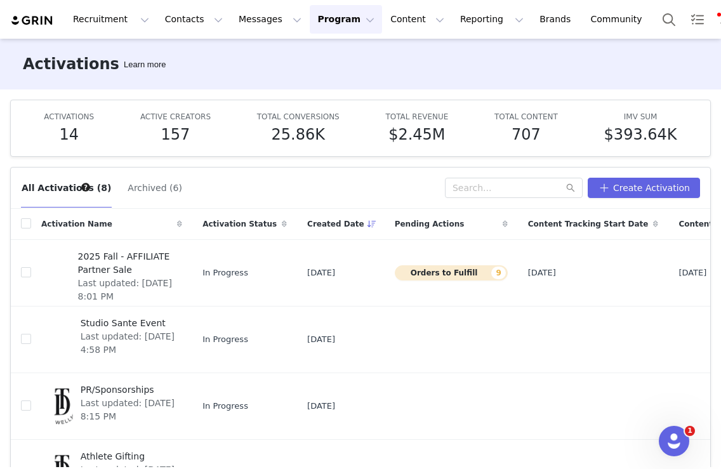
click at [316, 9] on button "Program Program" at bounding box center [346, 19] width 72 height 29
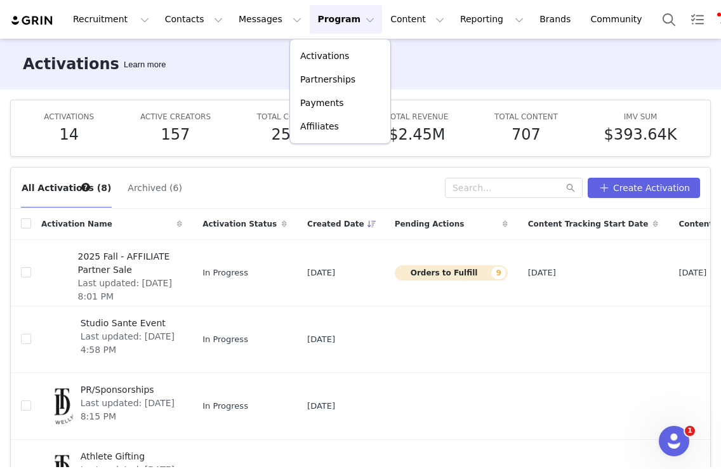
click at [487, 79] on div "Activations Learn more" at bounding box center [360, 64] width 721 height 51
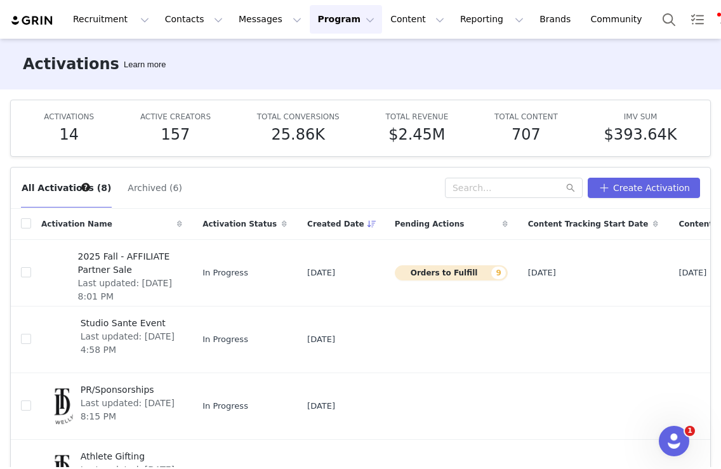
click at [324, 20] on button "Program Program" at bounding box center [346, 19] width 72 height 29
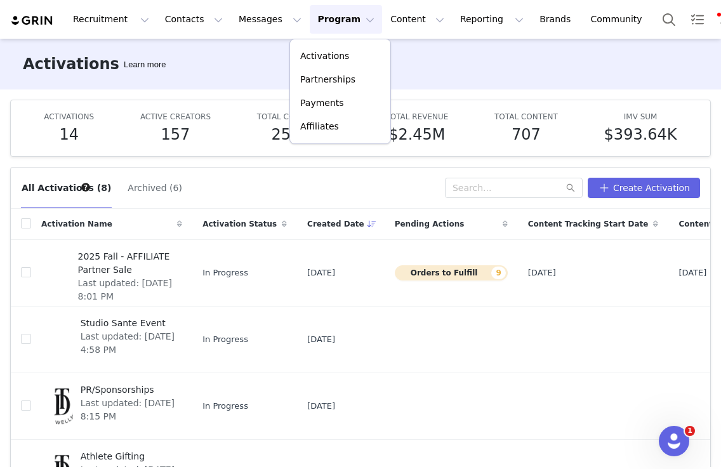
click at [437, 55] on div "Activations Learn more" at bounding box center [360, 64] width 721 height 51
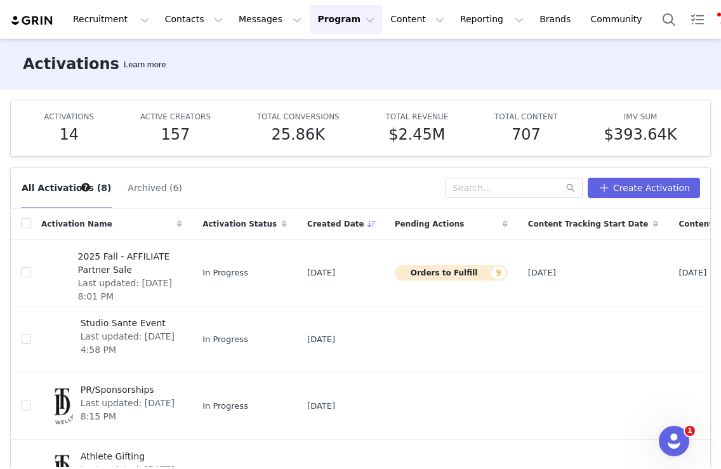
click at [140, 189] on button "Archived (6)" at bounding box center [155, 188] width 56 height 20
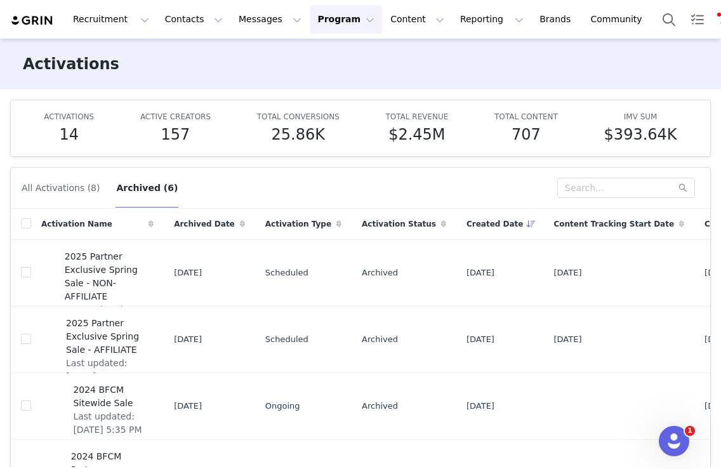
click at [51, 188] on button "All Activations (8)" at bounding box center [60, 188] width 79 height 20
